Goal: Navigation & Orientation: Find specific page/section

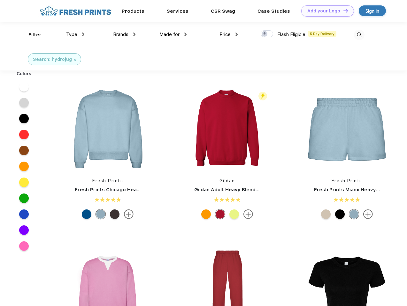
click at [325, 11] on link "Add your Logo Design Tool" at bounding box center [327, 10] width 53 height 11
click at [0, 0] on div "Design Tool" at bounding box center [0, 0] width 0 height 0
click at [342, 11] on link "Add your Logo Design Tool" at bounding box center [327, 10] width 53 height 11
click at [31, 35] on div "Filter" at bounding box center [34, 34] width 13 height 7
click at [75, 34] on span "Type" at bounding box center [71, 35] width 11 height 6
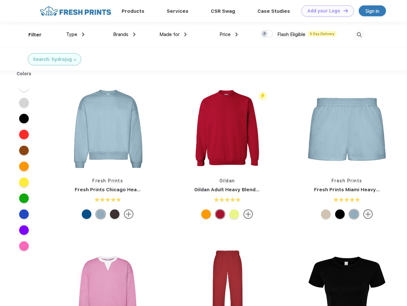
click at [124, 34] on span "Brands" at bounding box center [120, 35] width 15 height 6
click at [173, 34] on span "Made for" at bounding box center [169, 35] width 20 height 6
click at [229, 34] on span "Price" at bounding box center [224, 35] width 11 height 6
click at [267, 34] on div at bounding box center [266, 33] width 12 height 7
click at [265, 34] on input "checkbox" at bounding box center [262, 32] width 4 height 4
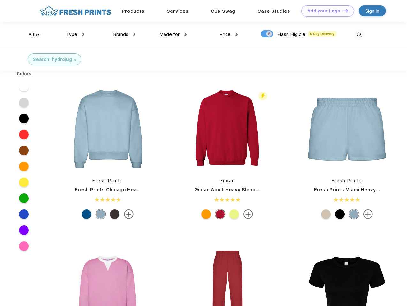
click at [359, 35] on img at bounding box center [359, 35] width 11 height 11
